Goal: Information Seeking & Learning: Learn about a topic

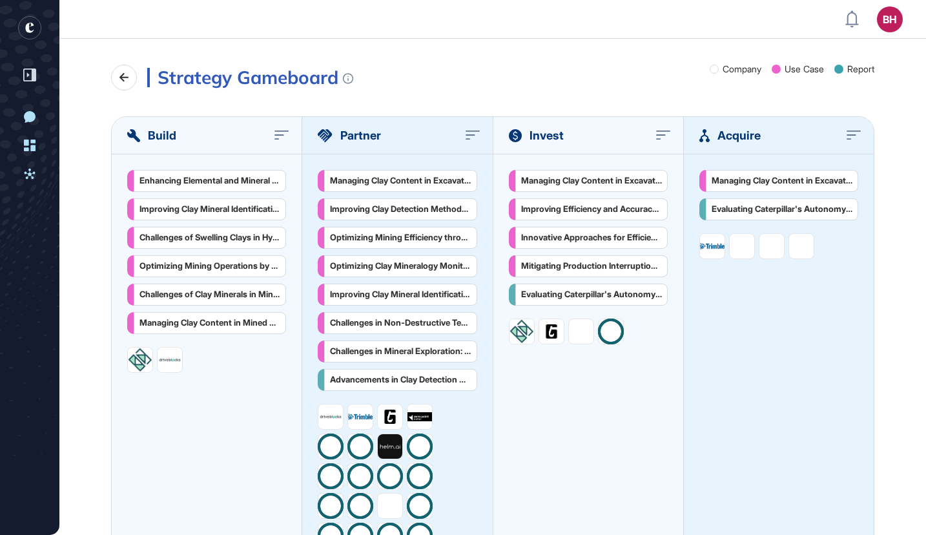
scroll to position [1, 1]
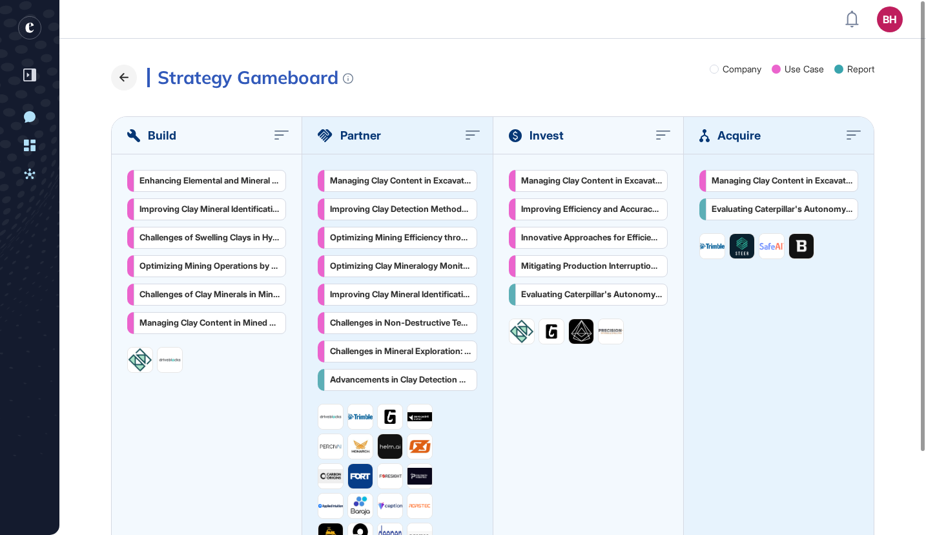
click at [122, 83] on icon at bounding box center [124, 78] width 16 height 16
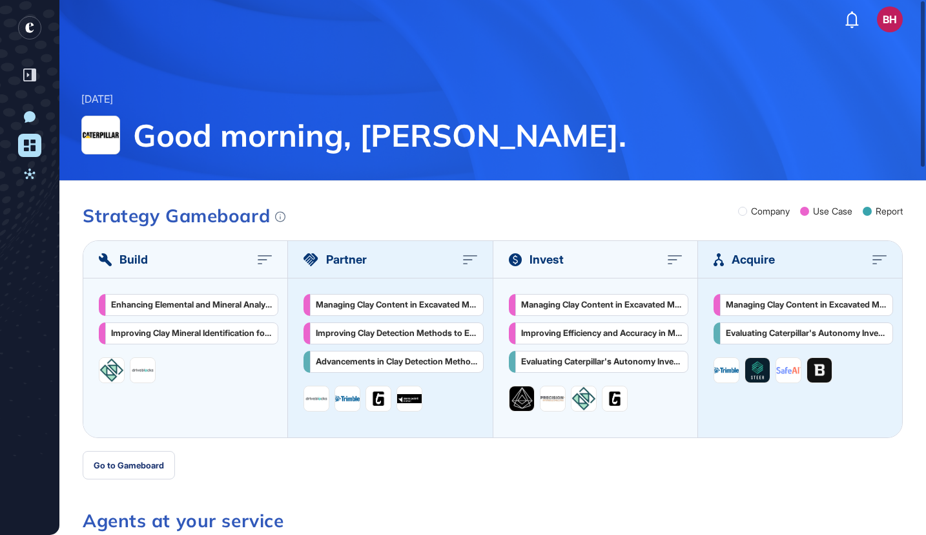
click at [28, 161] on div "New Conversation Dashboard Activities" at bounding box center [29, 303] width 27 height 397
click at [28, 174] on icon at bounding box center [29, 174] width 11 height 10
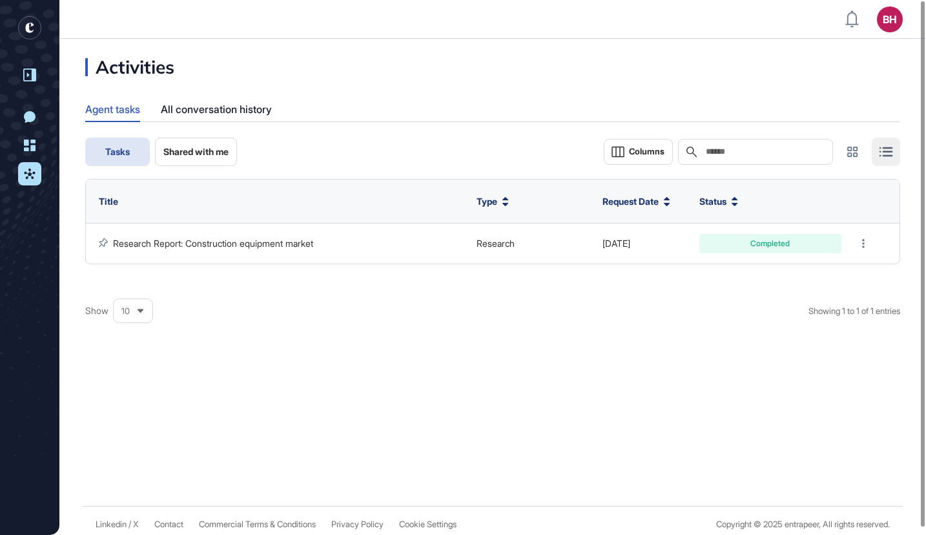
click at [30, 74] on icon at bounding box center [29, 74] width 13 height 13
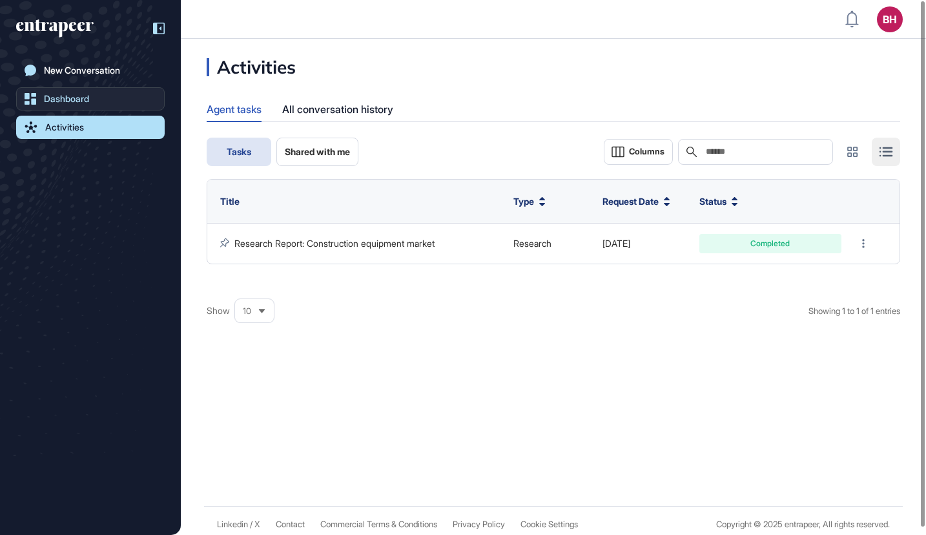
click at [66, 101] on div "Dashboard" at bounding box center [66, 99] width 45 height 10
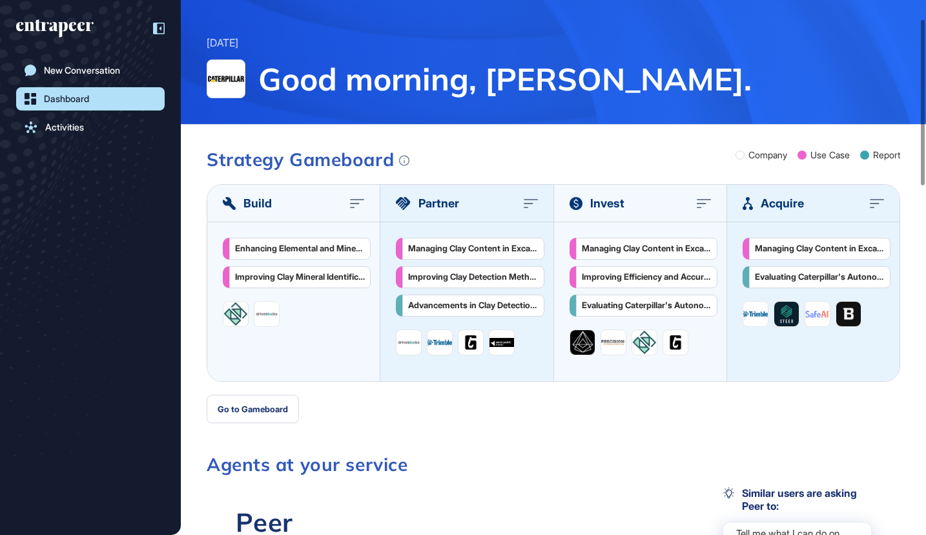
scroll to position [74, 0]
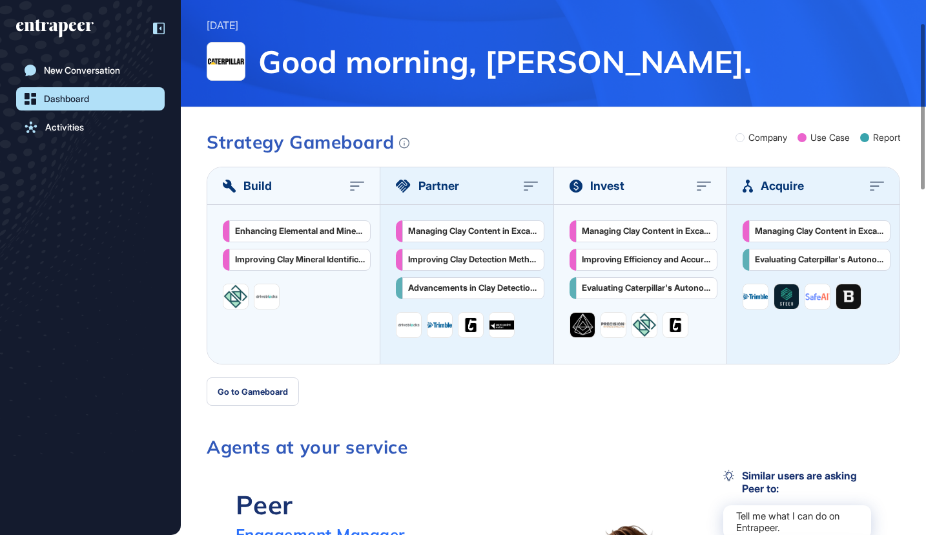
click at [263, 185] on span "Build" at bounding box center [258, 185] width 28 height 17
click at [355, 188] on icon at bounding box center [357, 186] width 14 height 10
click at [287, 232] on div "Enhancing Elemental and Mineral Analysis in Mining and Manufacturing Industries" at bounding box center [300, 230] width 130 height 10
